Goal: Task Accomplishment & Management: Manage account settings

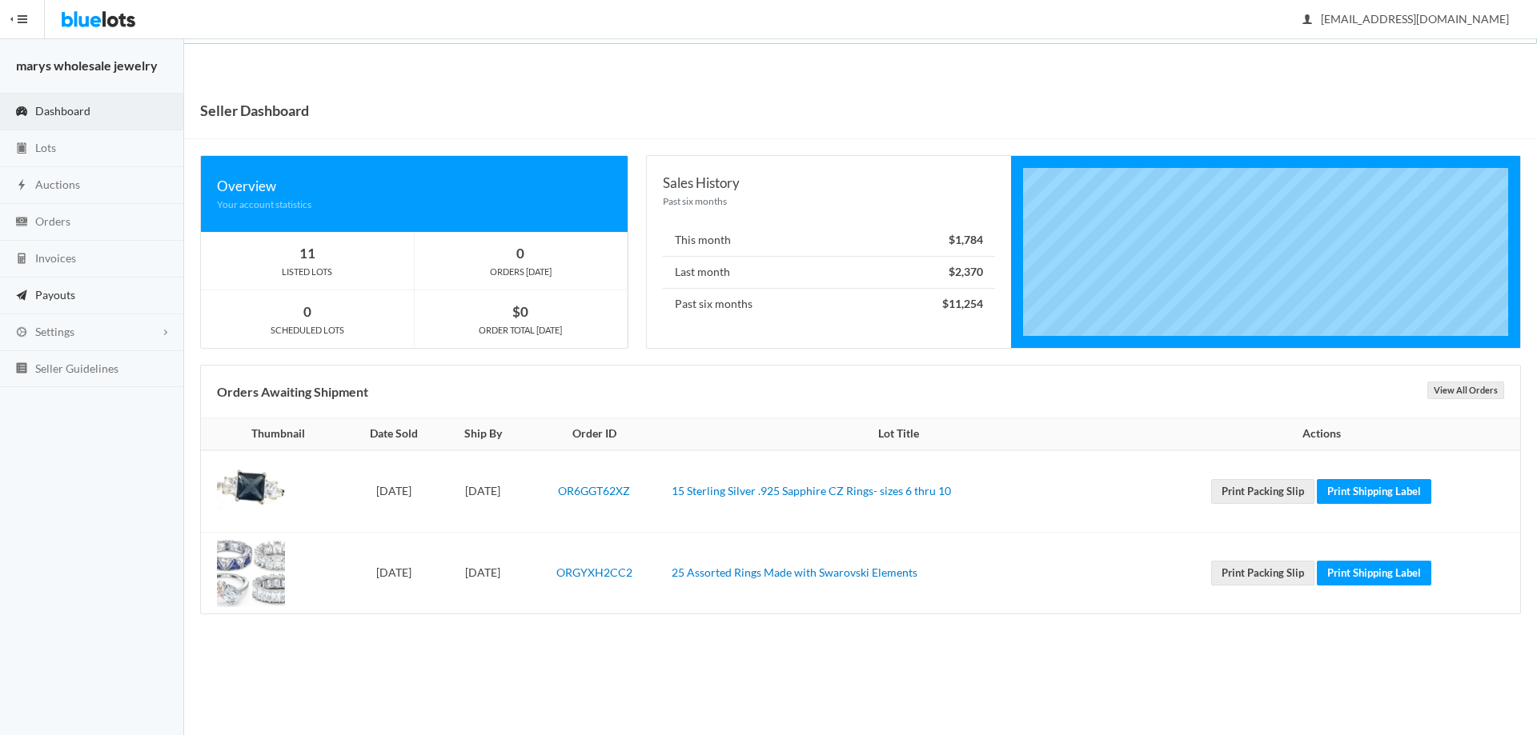
click at [58, 296] on span "Payouts" at bounding box center [55, 295] width 40 height 14
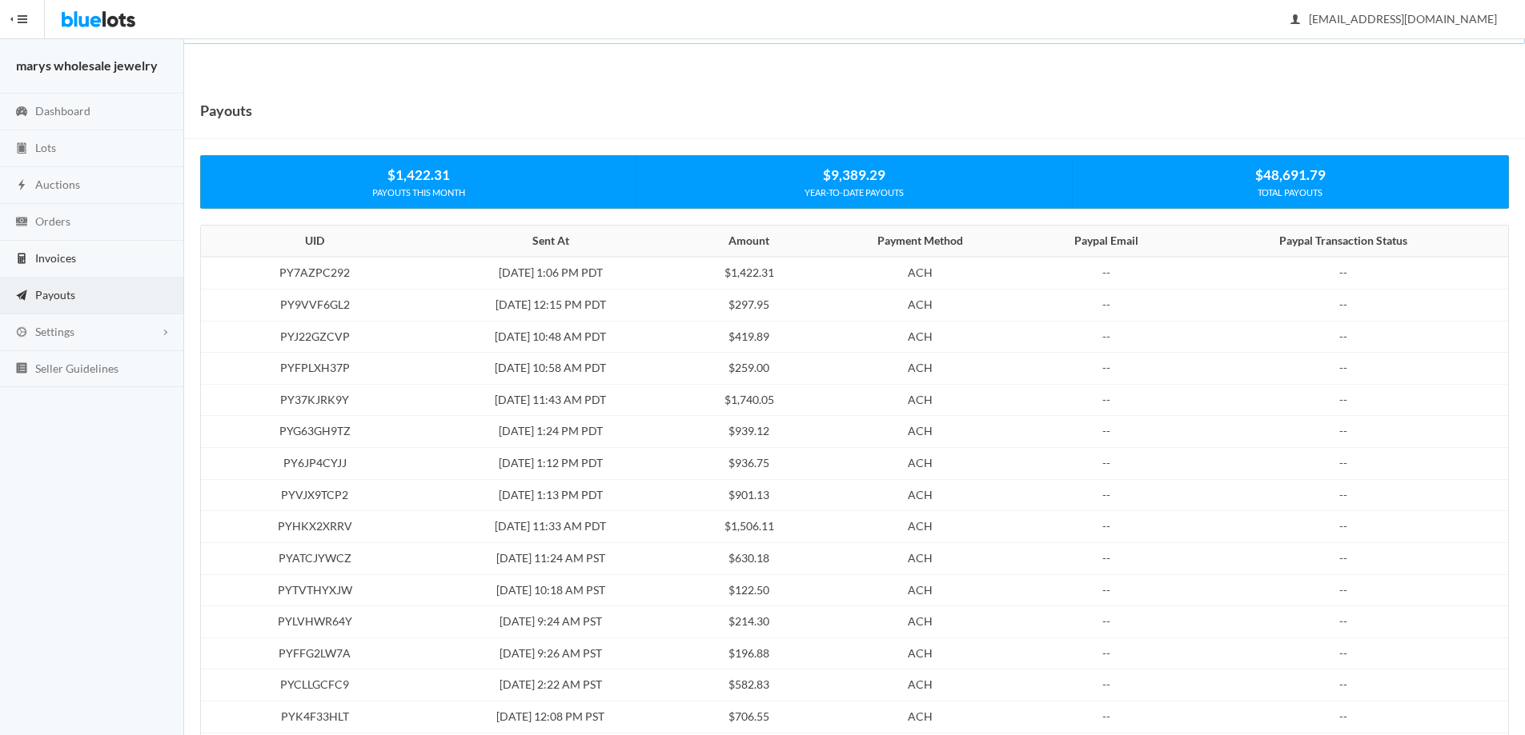
click at [42, 253] on span "Invoices" at bounding box center [55, 258] width 41 height 14
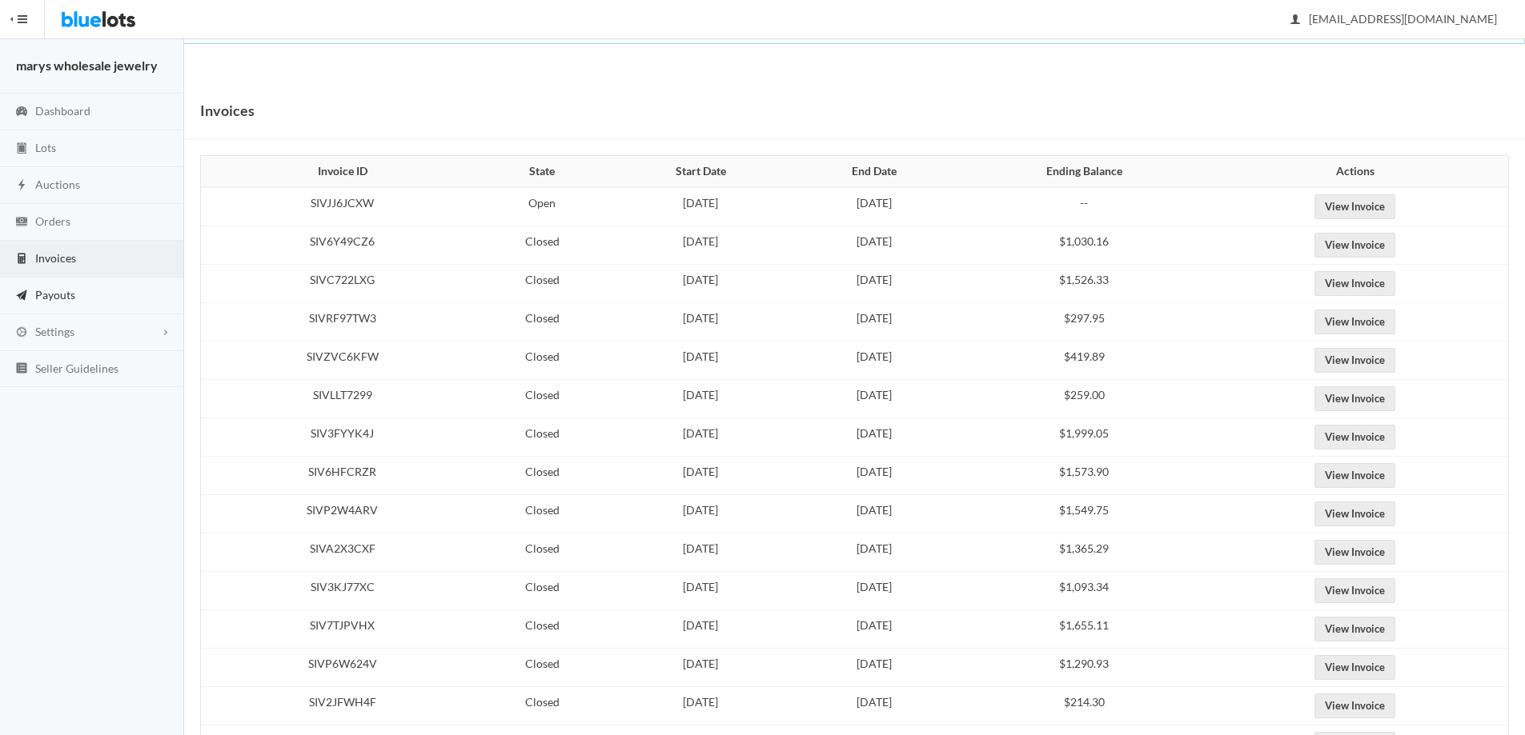
click at [42, 299] on span "Payouts" at bounding box center [55, 295] width 40 height 14
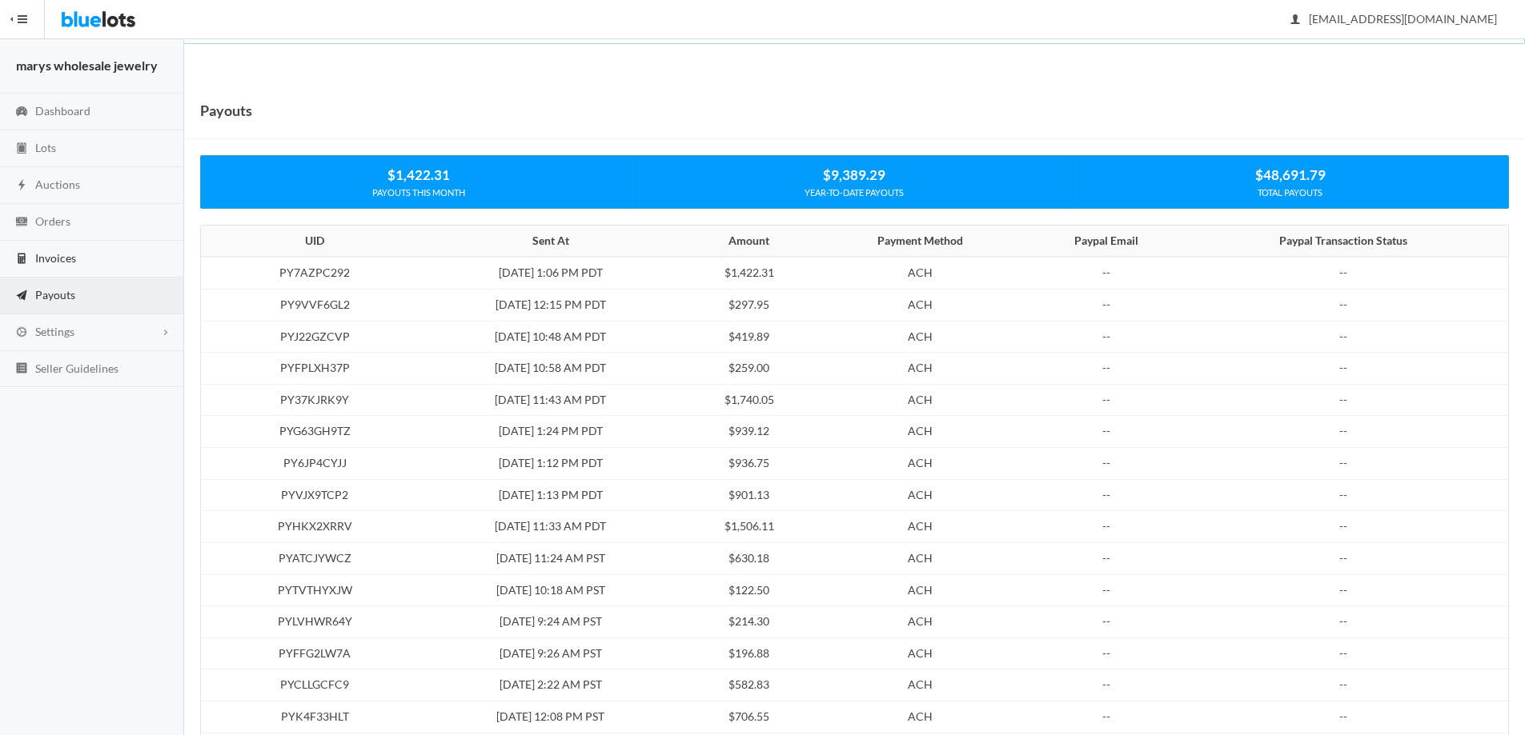
click at [66, 260] on span "Invoices" at bounding box center [55, 258] width 41 height 14
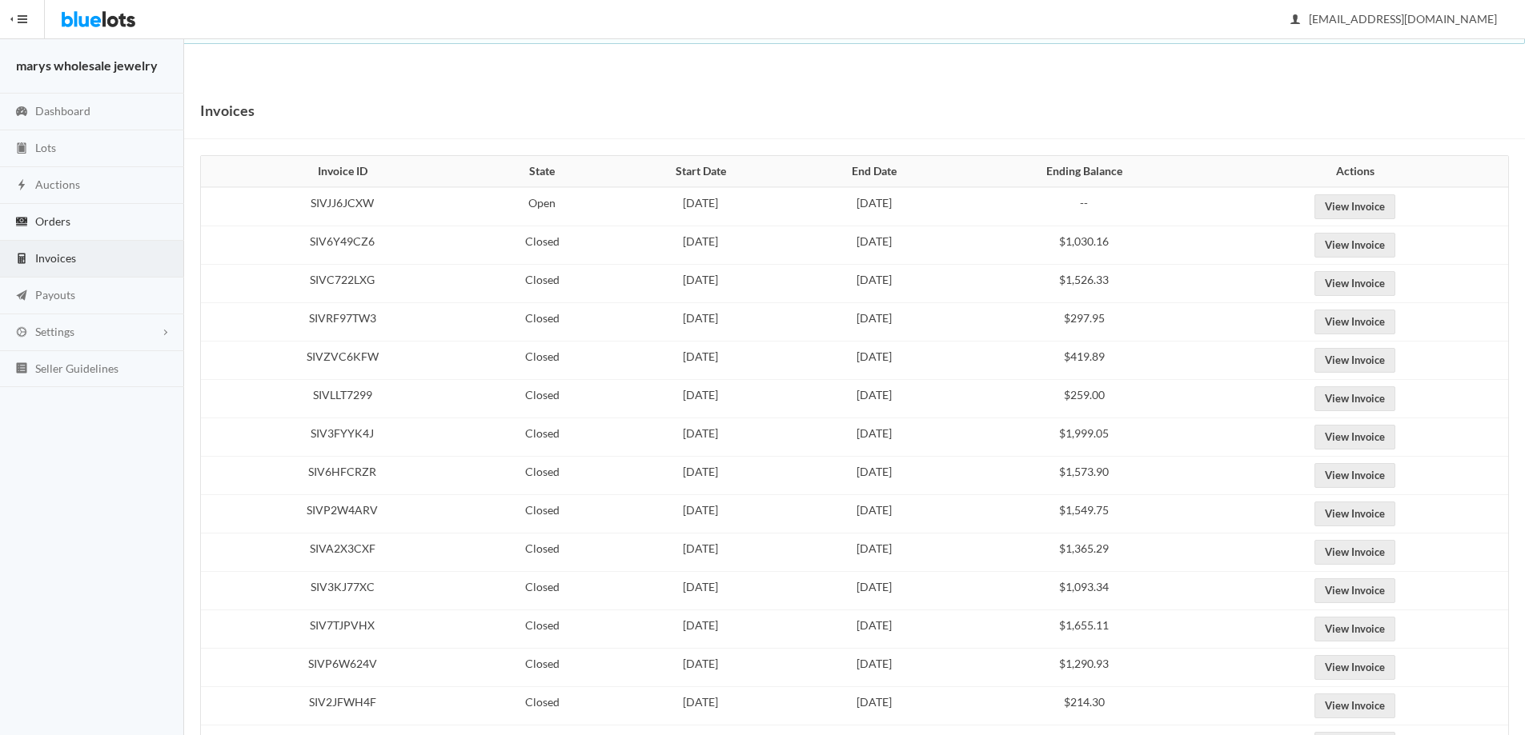
click at [51, 214] on span "Orders" at bounding box center [52, 221] width 35 height 14
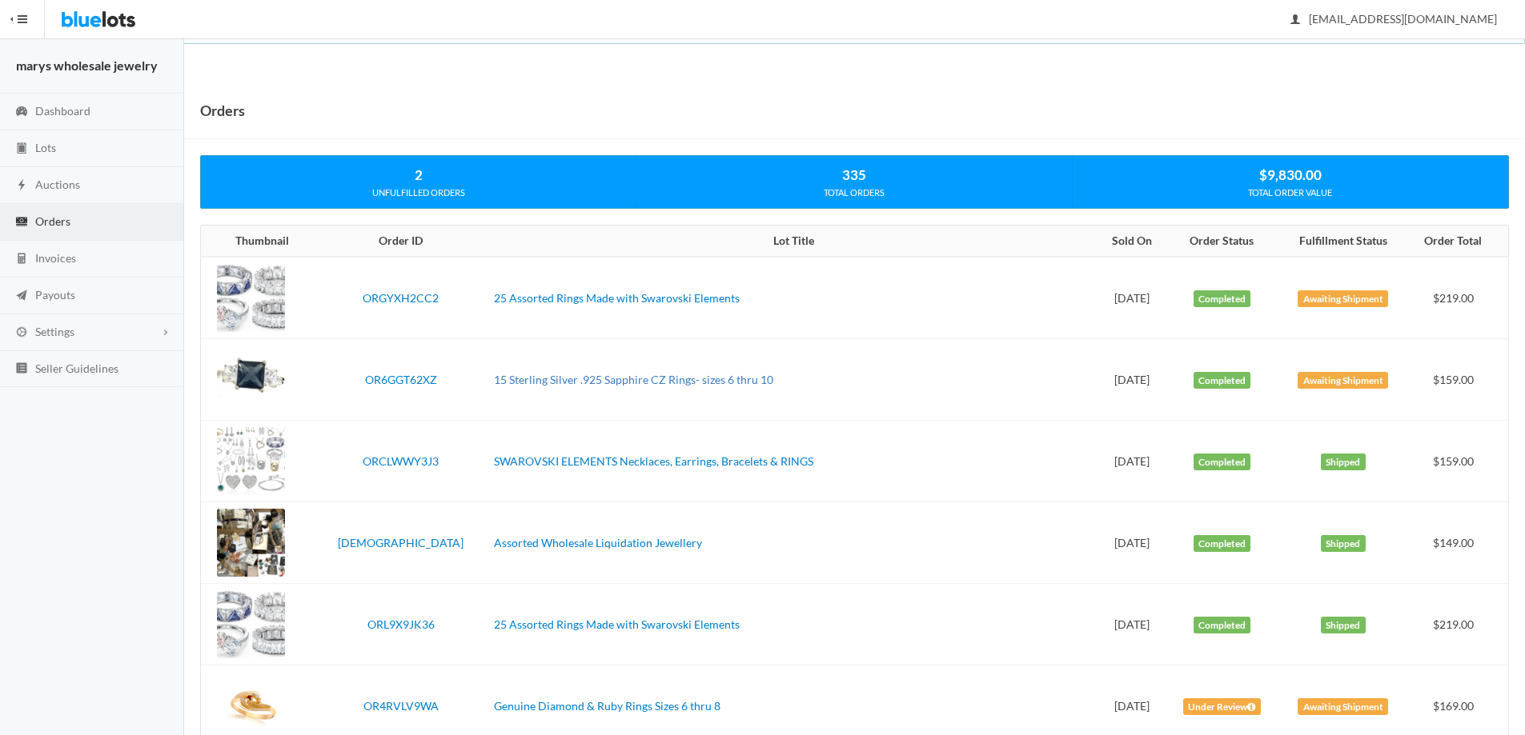
click at [617, 379] on link "15 Sterling Silver .925 Sapphire CZ Rings- sizes 6 thru 10" at bounding box center [633, 380] width 279 height 14
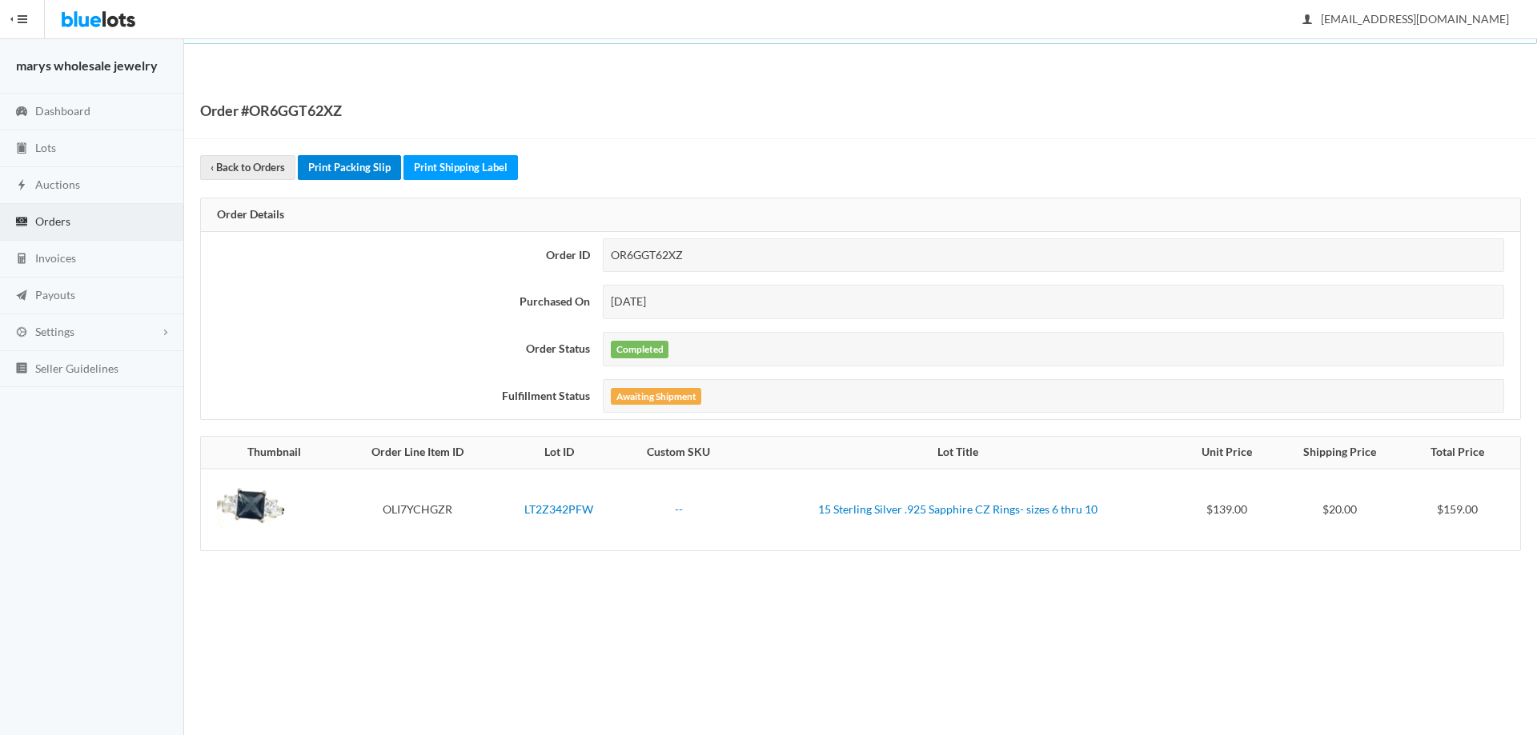
click at [334, 167] on link "Print Packing Slip" at bounding box center [349, 167] width 103 height 25
drag, startPoint x: 463, startPoint y: 162, endPoint x: 840, endPoint y: 74, distance: 387.1
click at [463, 161] on link "Print Shipping Label" at bounding box center [460, 167] width 114 height 25
click at [78, 264] on link "Invoices" at bounding box center [92, 259] width 184 height 37
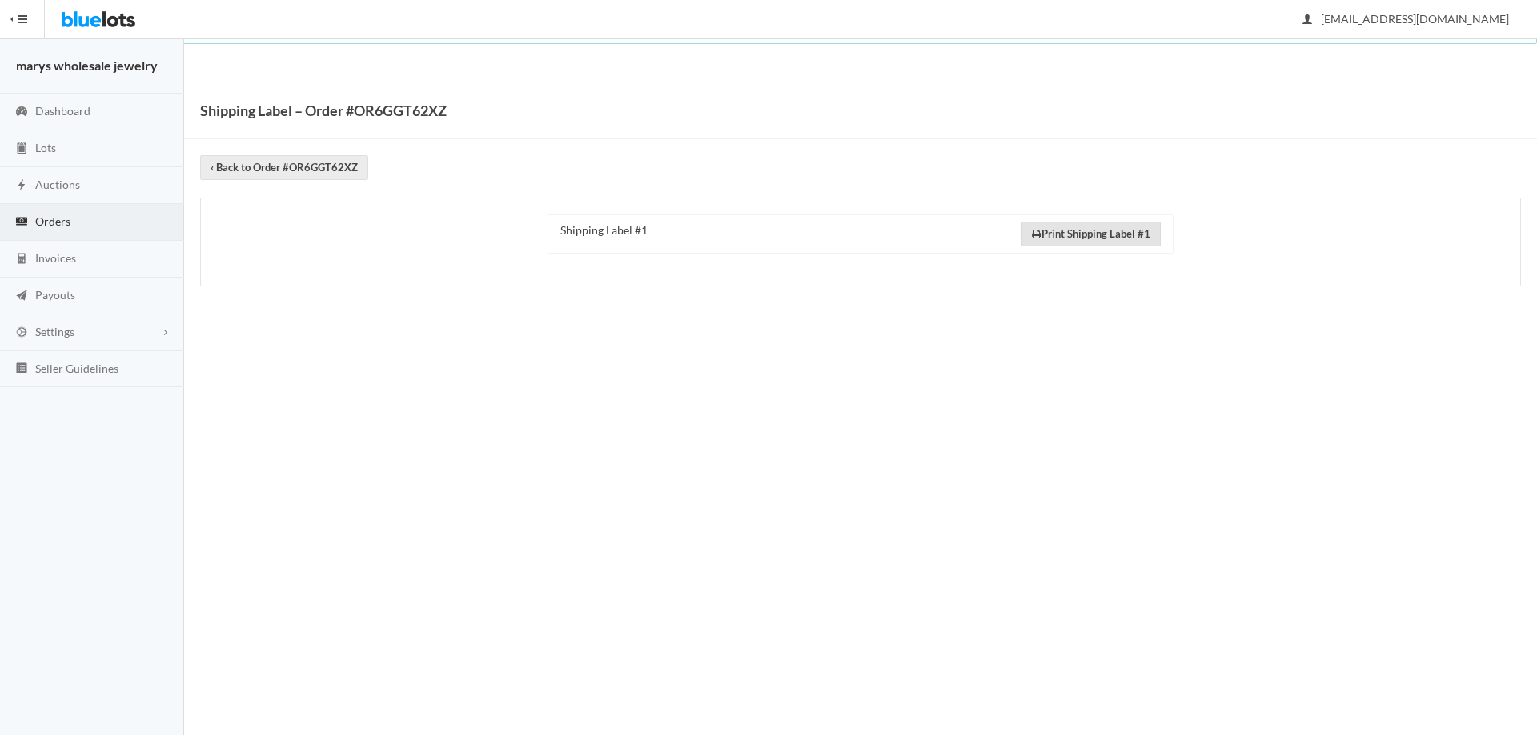
click at [1122, 223] on link "Print Shipping Label #1" at bounding box center [1090, 234] width 139 height 25
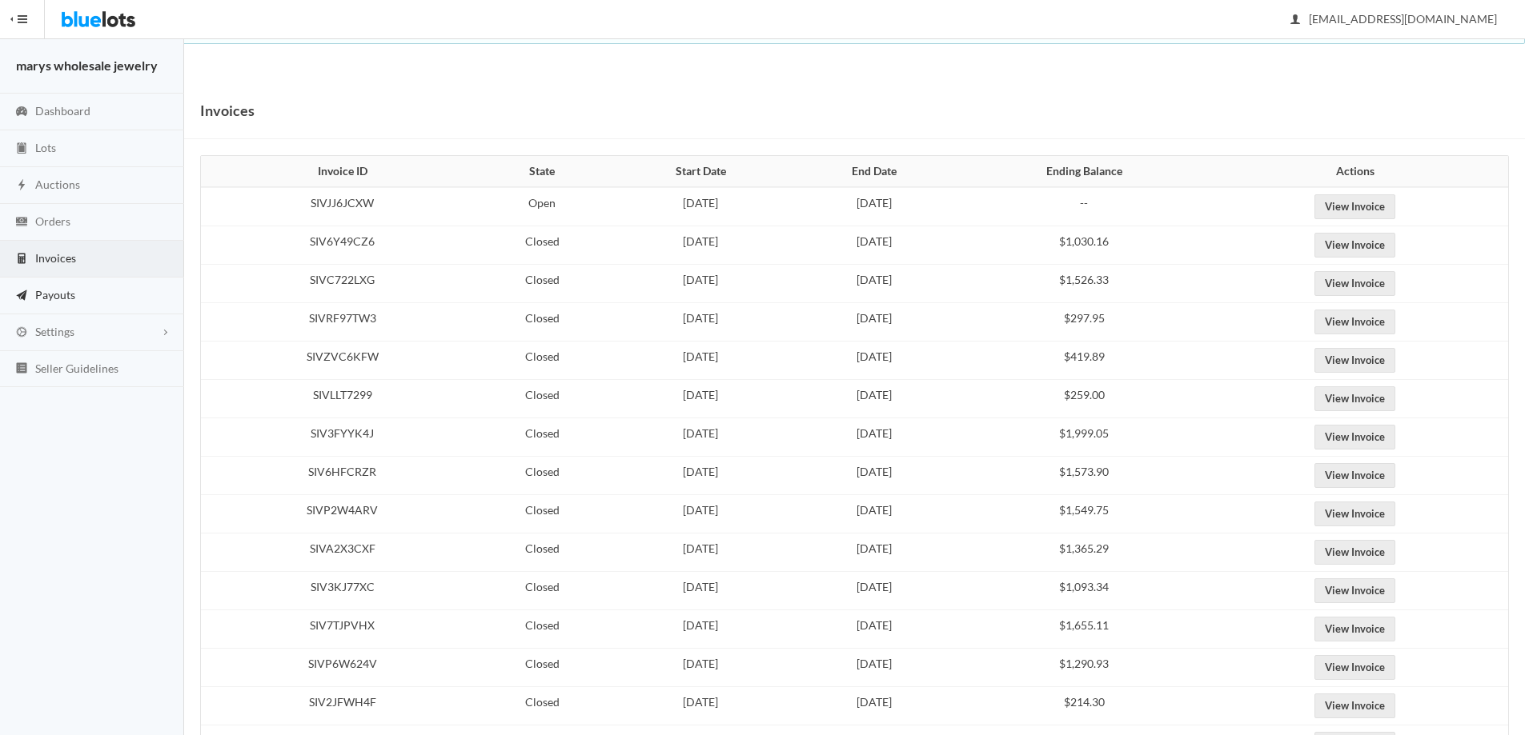
click at [66, 298] on span "Payouts" at bounding box center [55, 295] width 40 height 14
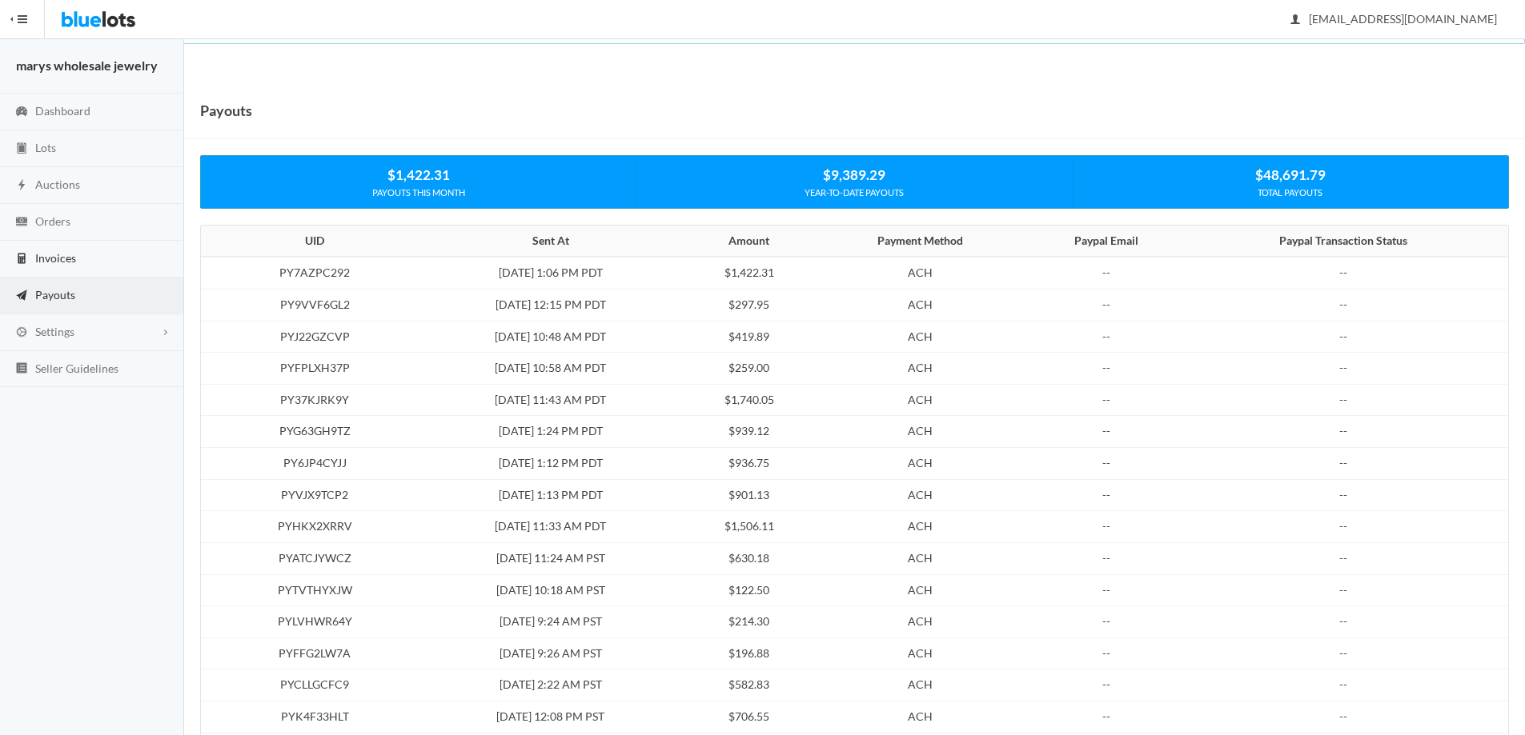
click at [38, 259] on span "Invoices" at bounding box center [55, 258] width 41 height 14
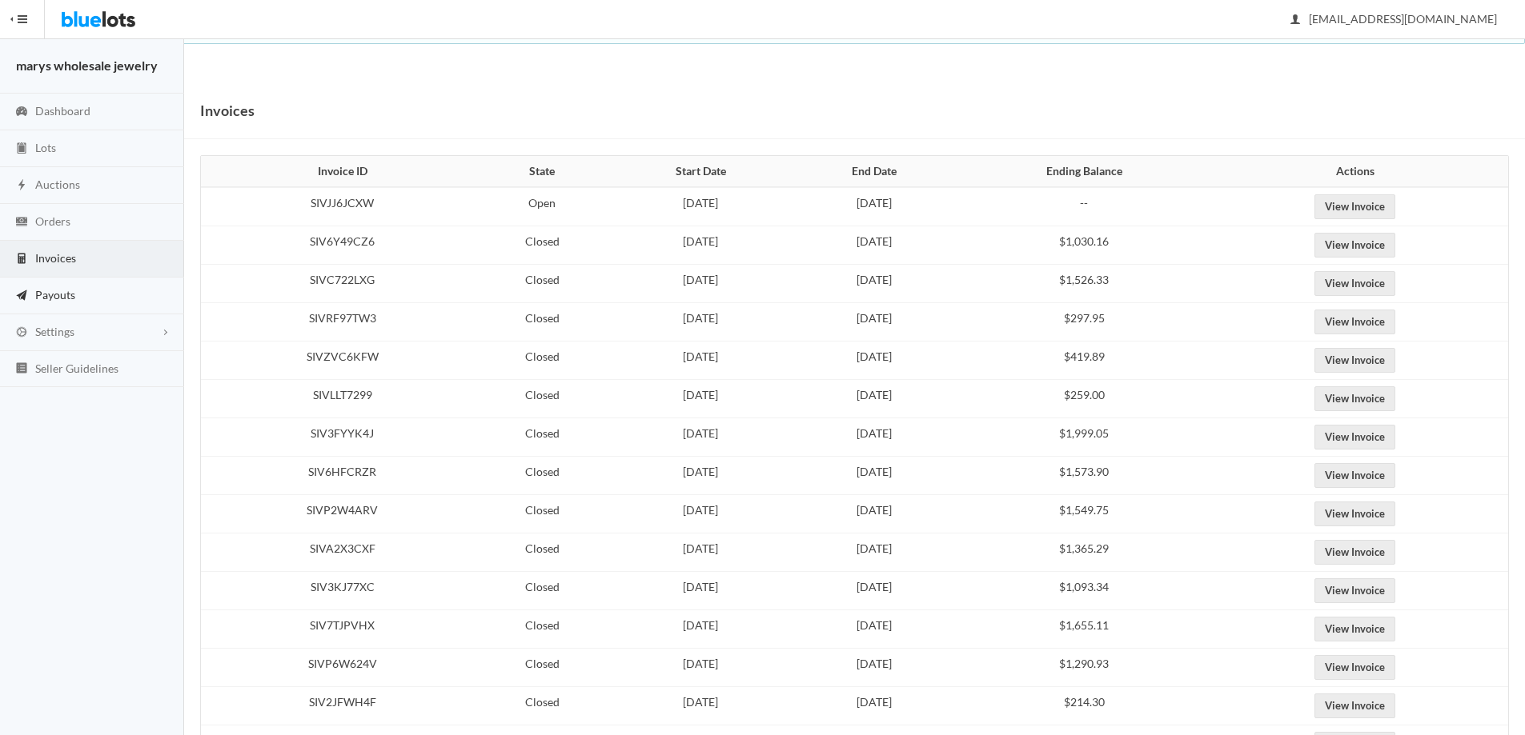
click at [63, 293] on span "Payouts" at bounding box center [55, 295] width 40 height 14
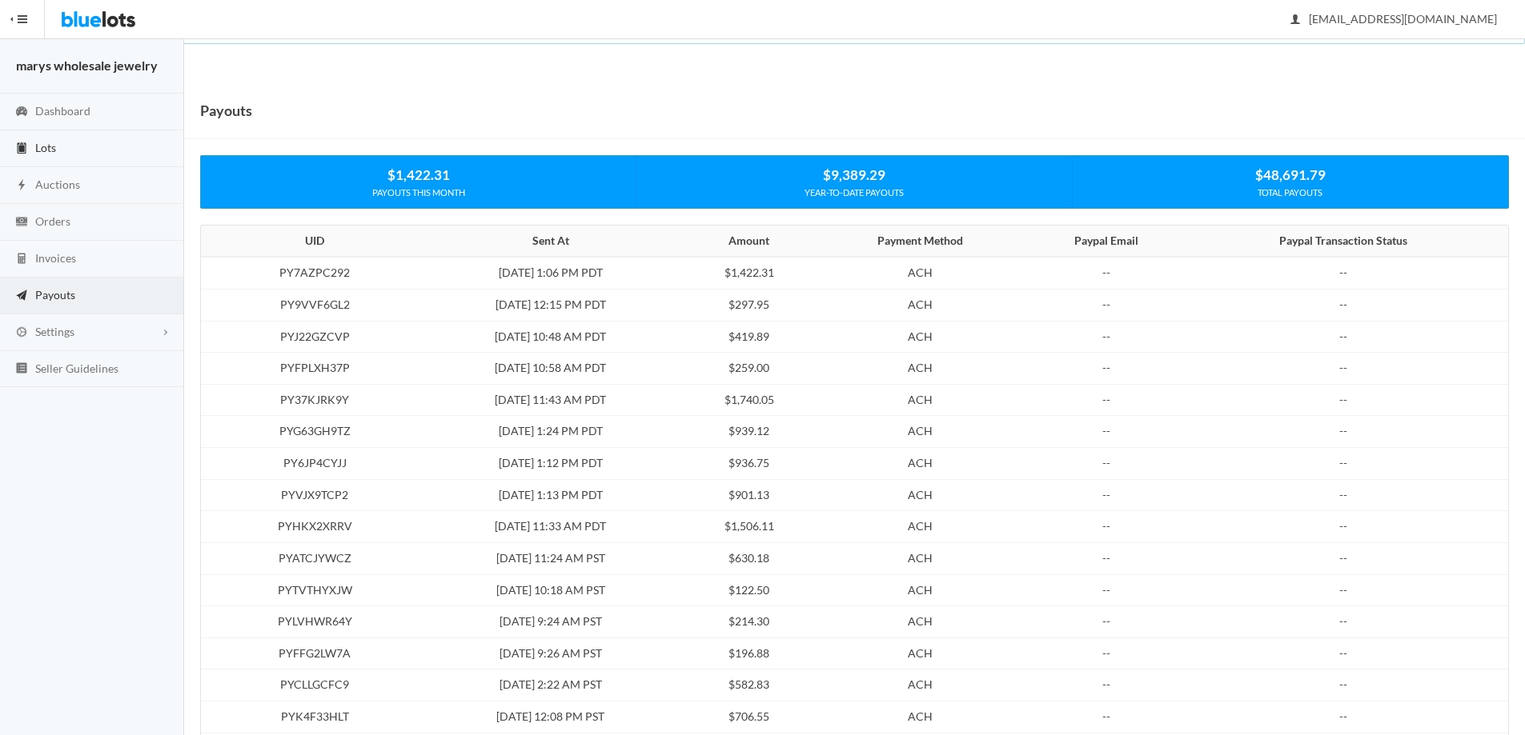
click at [45, 149] on span "Lots" at bounding box center [45, 148] width 21 height 14
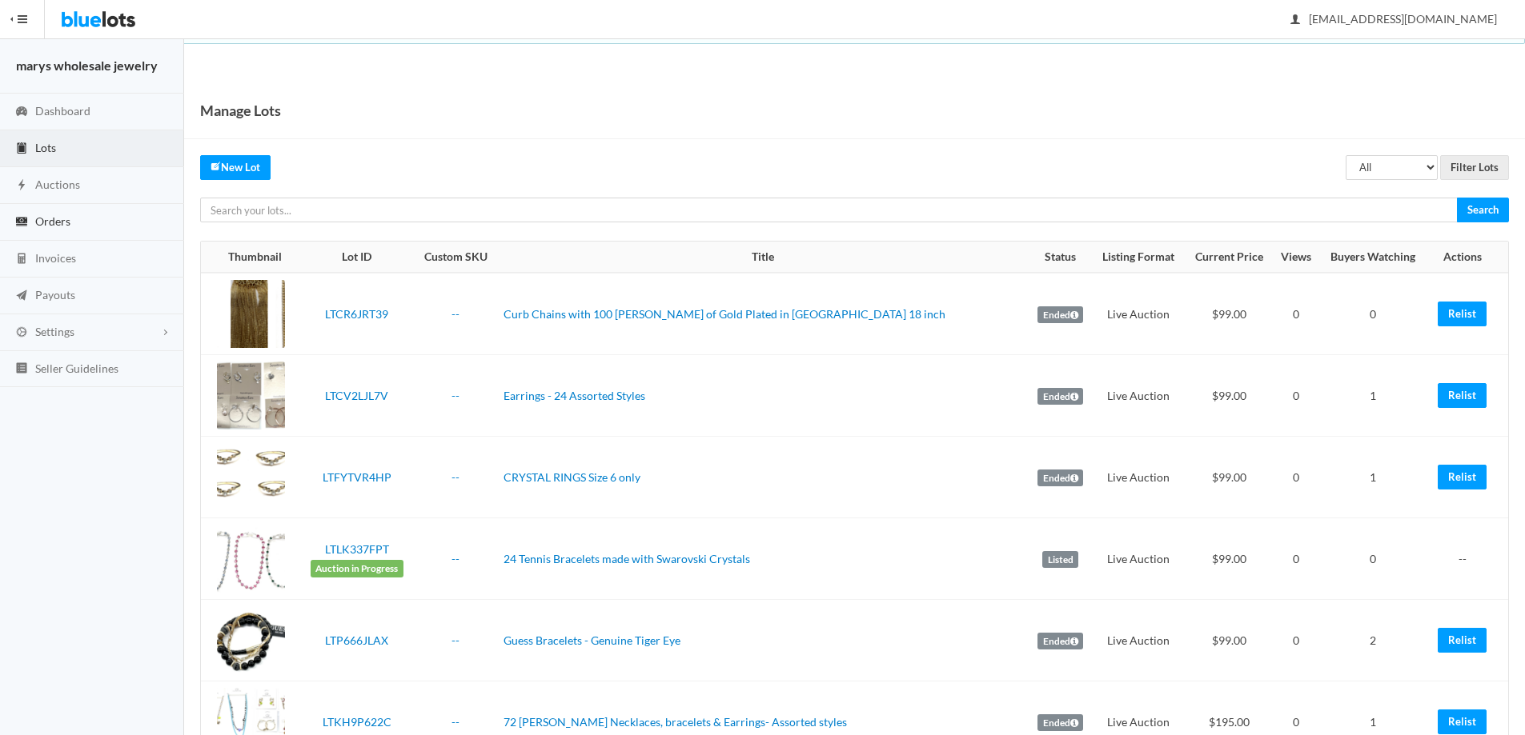
click at [47, 224] on span "Orders" at bounding box center [52, 221] width 35 height 14
